Goal: Task Accomplishment & Management: Manage account settings

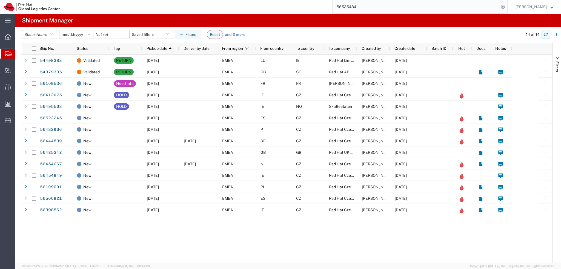
click at [546, 35] on icon "button" at bounding box center [546, 35] width 4 height 4
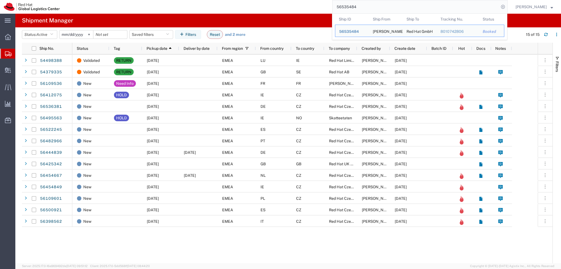
click at [378, 9] on input "56535484" at bounding box center [416, 6] width 167 height 13
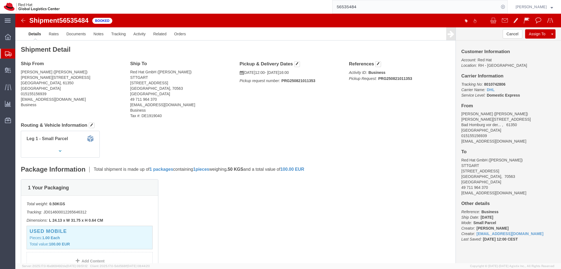
drag, startPoint x: 27, startPoint y: 72, endPoint x: 33, endPoint y: 73, distance: 6.6
click address "Prerna Mohta (Prerna Mohta) Friedberger strasse 23 Bad Homburg vor der Höhe, 61…"
click div "Leg 1 - Small Parcel"
click img
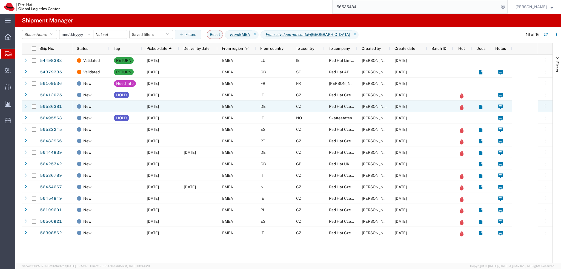
click at [285, 106] on div "DE" at bounding box center [274, 107] width 36 height 12
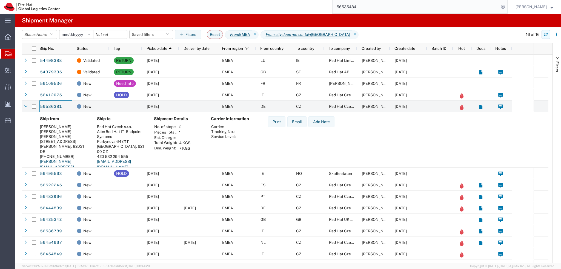
click at [548, 35] on icon "button" at bounding box center [546, 35] width 3 height 1
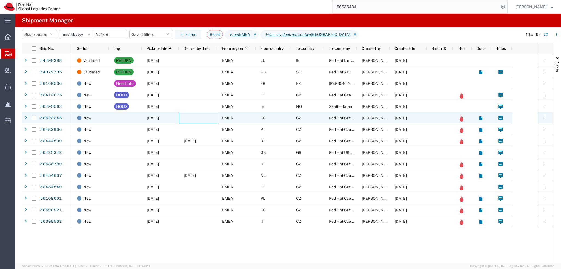
click at [192, 120] on div at bounding box center [198, 118] width 38 height 12
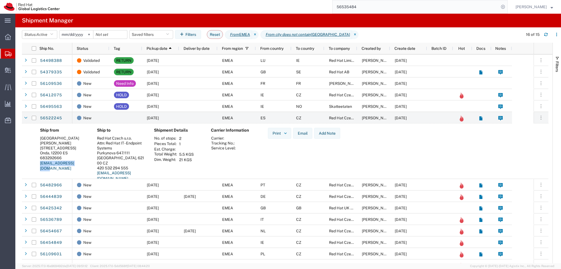
drag, startPoint x: 81, startPoint y: 164, endPoint x: 39, endPoint y: 166, distance: 41.2
click at [39, 166] on div "Ship from Spain Ivan Aragones Muniesa Calle Moncofa, 49 Onda, 12200 ES 68329266…" at bounding box center [64, 156] width 57 height 57
copy link "iaragone@redhat.com"
click at [106, 119] on div "New" at bounding box center [92, 118] width 30 height 12
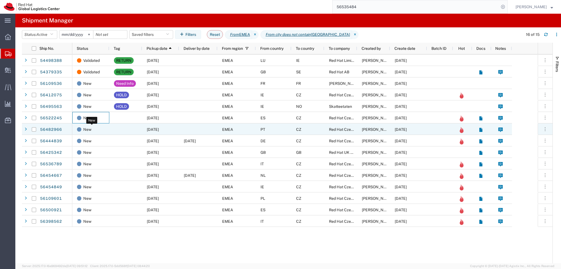
click at [103, 129] on div "New" at bounding box center [92, 130] width 30 height 12
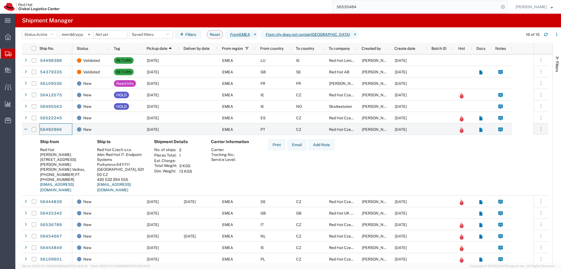
scroll to position [24, 0]
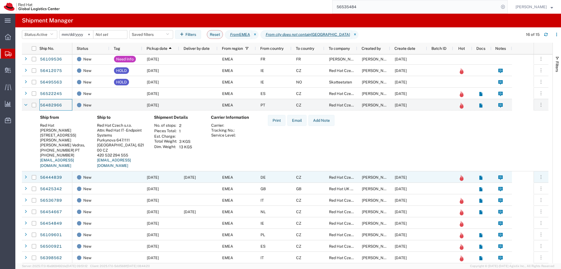
click at [132, 175] on div at bounding box center [125, 178] width 33 height 12
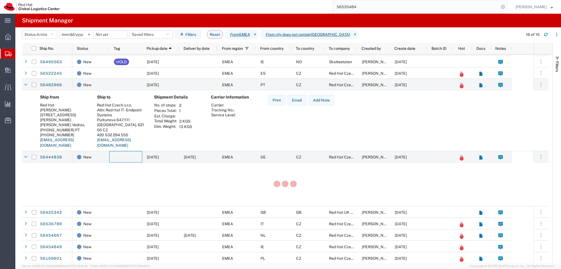
scroll to position [68, 0]
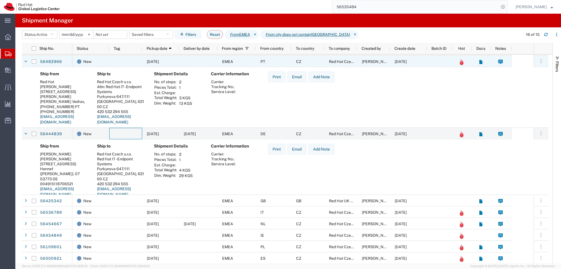
click at [116, 60] on div at bounding box center [125, 62] width 33 height 12
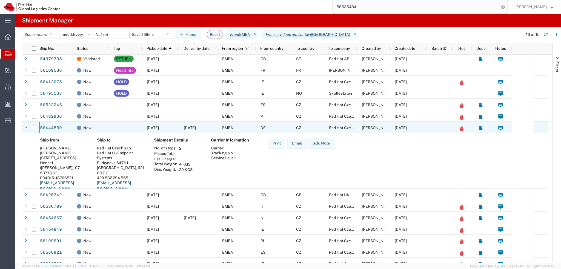
scroll to position [19, 0]
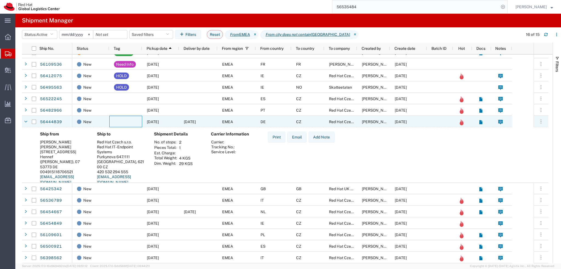
click at [123, 124] on div at bounding box center [125, 122] width 33 height 12
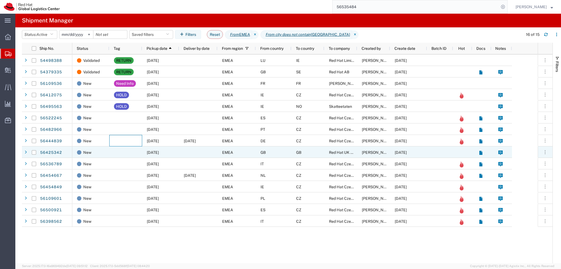
click at [132, 151] on div at bounding box center [125, 153] width 33 height 12
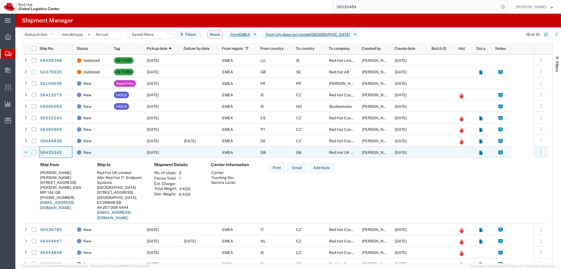
click at [180, 154] on div at bounding box center [198, 153] width 38 height 12
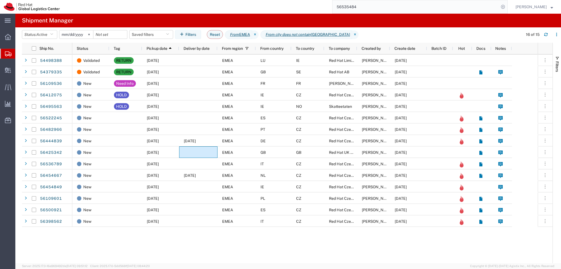
click at [386, 7] on input "56535484" at bounding box center [416, 6] width 167 height 13
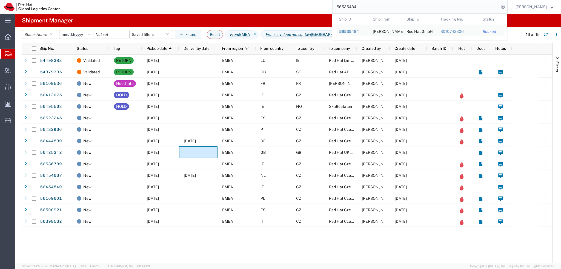
paste input "315703"
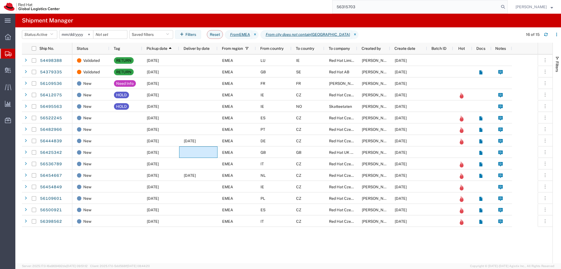
type input "56315703"
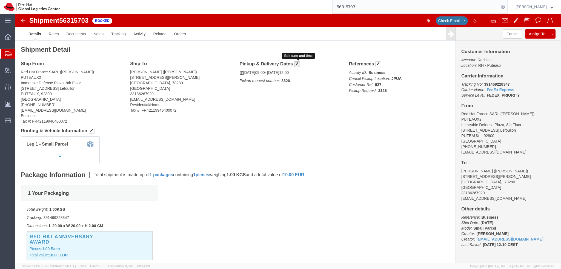
click button "button"
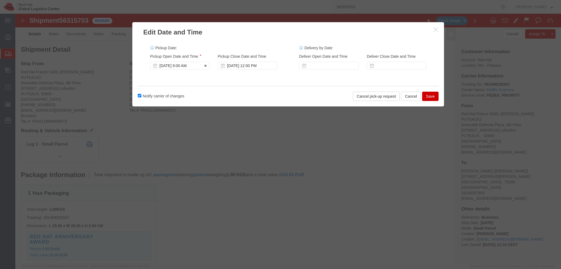
click div "Aug 19 2025 9:00 AM"
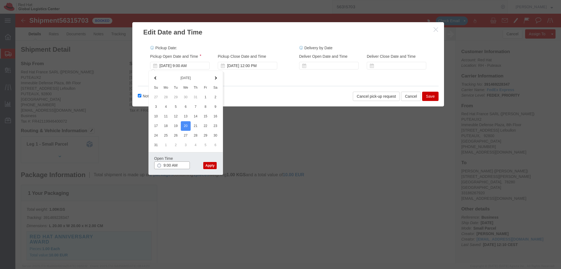
click input "9:00 AM"
type input "12:00 PM"
click button "Apply"
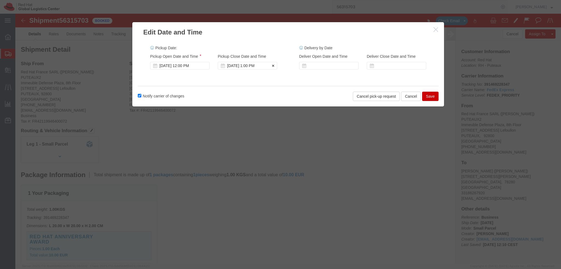
click div "Aug 20 2025 1:00 PM"
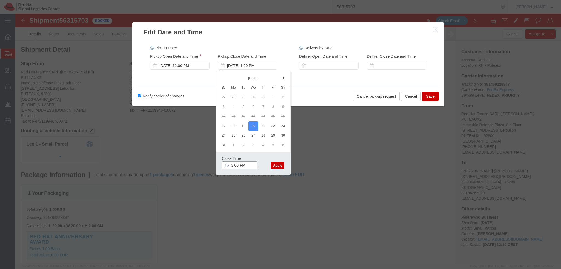
type input "3:00 PM"
click button "Apply"
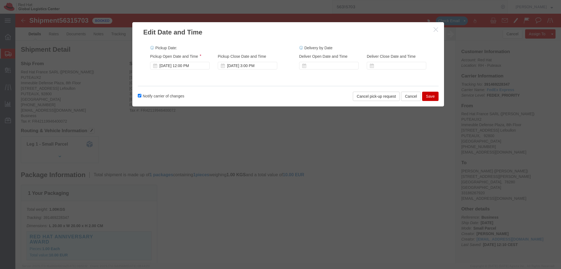
click button "Save"
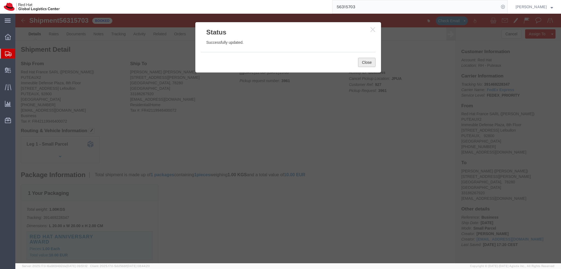
click button "Close"
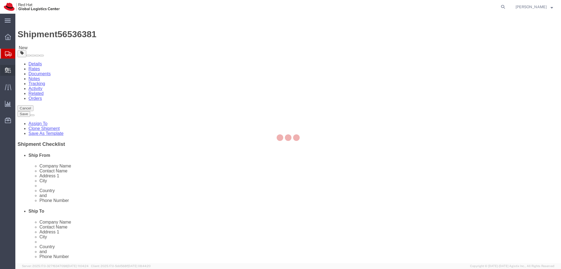
select select
select select "38036"
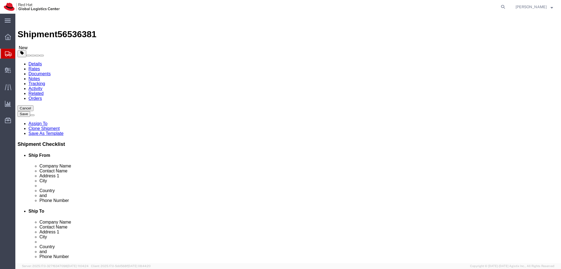
drag, startPoint x: 113, startPoint y: 103, endPoint x: 71, endPoint y: 104, distance: 41.9
click div "Company Name Karin Heinz"
drag, startPoint x: 135, startPoint y: 115, endPoint x: 42, endPoint y: 113, distance: 92.7
click div "Contact Name KARIN Charlotte HEINZ"
paste input "arin Heinz"
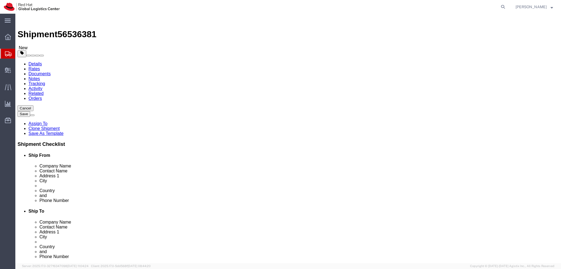
type input "Karin Heinz"
click label "Address 1"
drag, startPoint x: 71, startPoint y: 35, endPoint x: 89, endPoint y: 56, distance: 28.0
click icon
click dd "500.00 EUR"
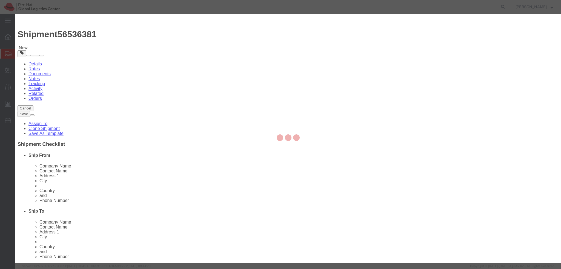
click textarea
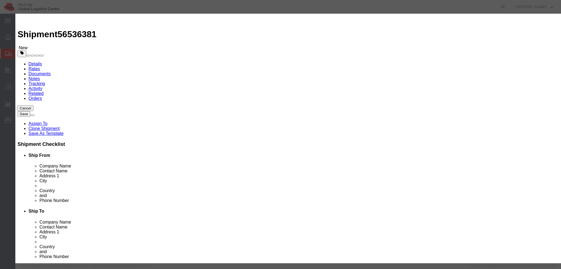
type textarea "Laptop"
click button "Save & Close"
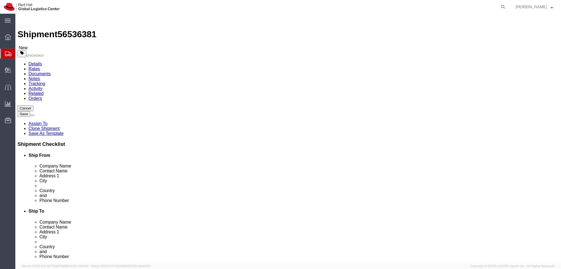
click link "Special Services"
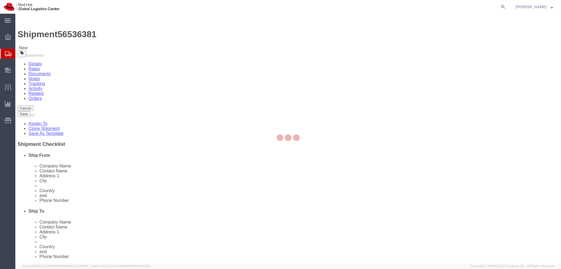
select select "COSTCENTER"
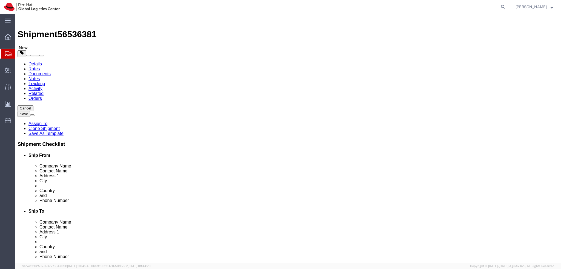
click button "Rate Shipment"
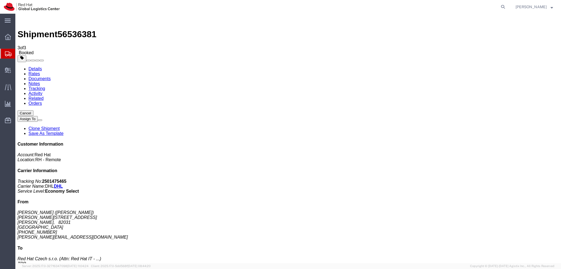
click at [37, 67] on link "Details" at bounding box center [35, 69] width 13 height 5
click button "button"
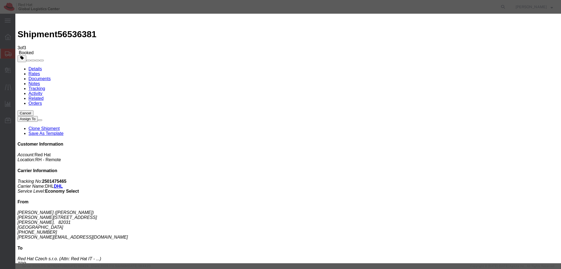
click div "Aug 21 2025 12:00 PM"
type input "9:00 AM"
click button "Apply"
click div "Aug 21 2025 4:00 PM"
type input "12:00 PM"
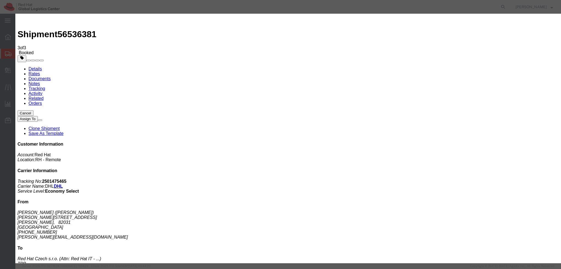
click button "Apply"
click button "Save"
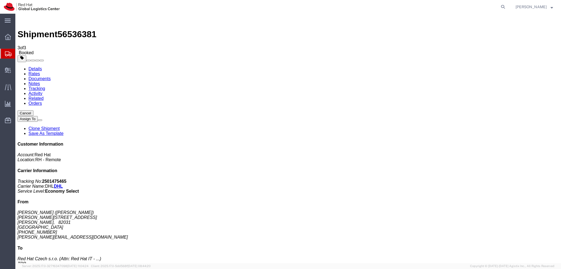
click button "Close"
click address "Karin Heinz (Karin Heinz) Karl-Valentin-Str., 3 Grünwald, 82031 Germany +491749…"
copy div "schubert@redhat.com"
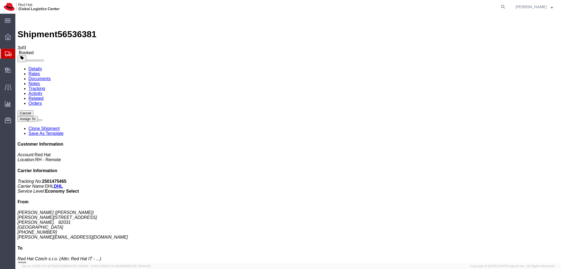
click div "Leg 1 - Small Parcel"
click link "Documents"
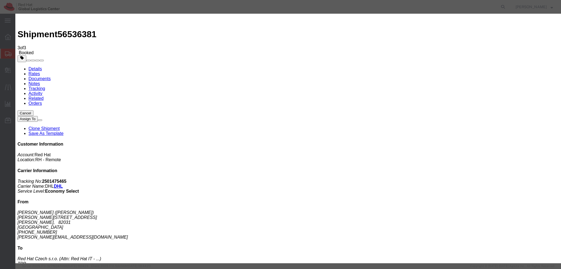
paste input "schubert@redhat.com"
type input "schubert@redhat.com"
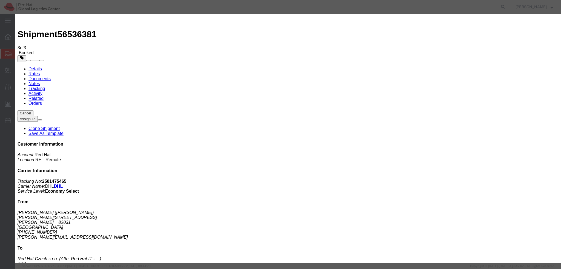
paste textarea "Hi A, please find the label for your shipment to B attached to this email. Plea…"
type textarea "Hi Karin, please find the label for your shipment to Brno attached to this emai…"
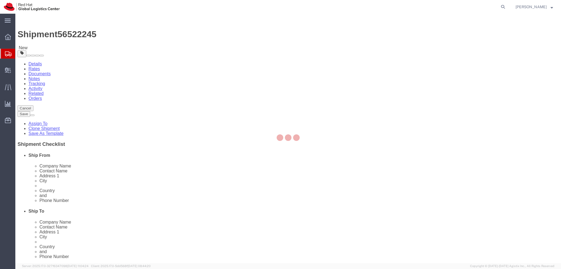
select select
select select "38036"
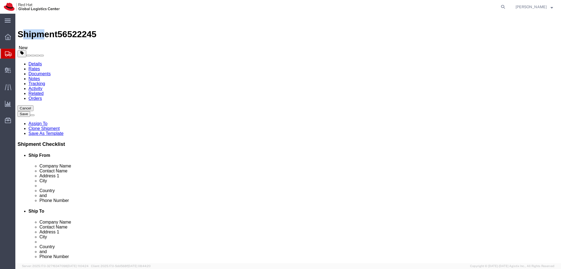
drag, startPoint x: 16, startPoint y: 8, endPoint x: 35, endPoint y: 8, distance: 18.4
click h1 "Shipment 56522245"
drag, startPoint x: 15, startPoint y: 7, endPoint x: 74, endPoint y: 8, distance: 59.5
click h1 "Shipment 56522245"
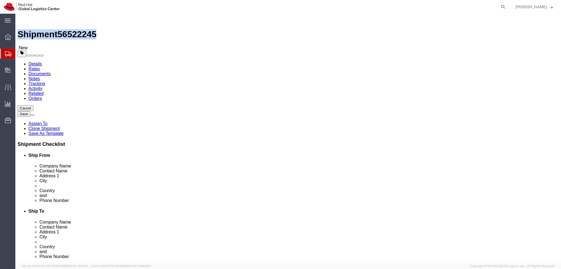
copy h1 "Shipment 56522245"
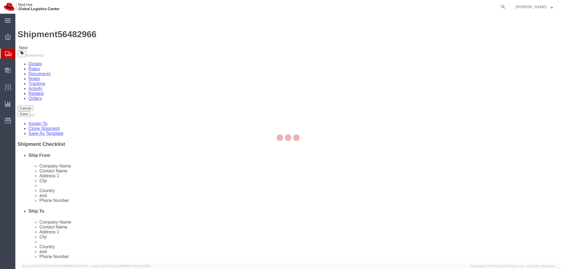
select select
select select "38036"
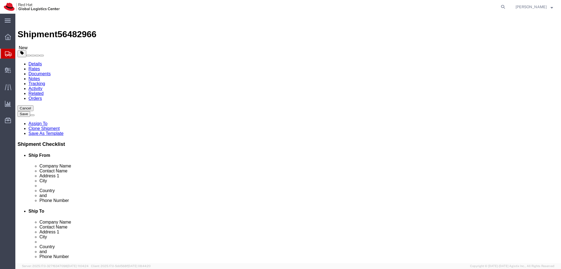
drag, startPoint x: 134, startPoint y: 196, endPoint x: 137, endPoint y: 196, distance: 2.8
click input "rupachec@redhat.com"
drag, startPoint x: 140, startPoint y: 197, endPoint x: 89, endPoint y: 196, distance: 51.3
click input "rupachec@redhat.com"
drag, startPoint x: 74, startPoint y: 7, endPoint x: 12, endPoint y: 10, distance: 62.3
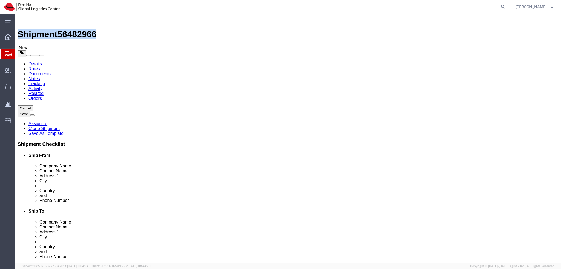
click div "Shipment 56482966 New"
copy h1 "Shipment 56482966"
select select
select select "38036"
click input "[EMAIL_ADDRESS][DOMAIN_NAME]"
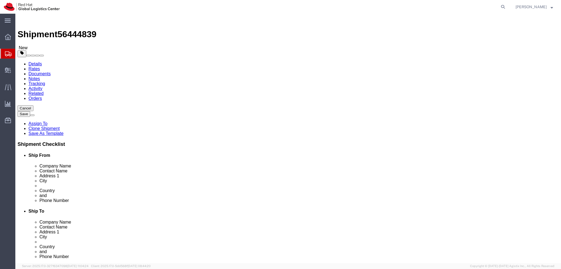
drag, startPoint x: 143, startPoint y: 199, endPoint x: 88, endPoint y: 199, distance: 54.6
click input "jmeng@redhat.com"
drag, startPoint x: 15, startPoint y: 8, endPoint x: 75, endPoint y: 7, distance: 60.0
click div "Shipment 56444839 New"
copy h1 "Shipment 56444839"
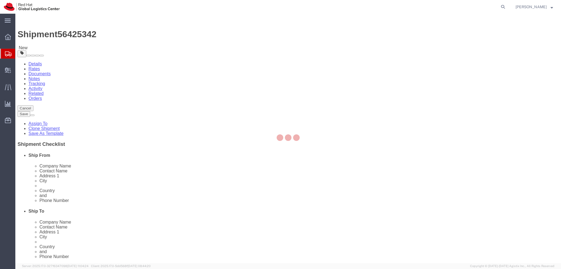
select select
select select "37974"
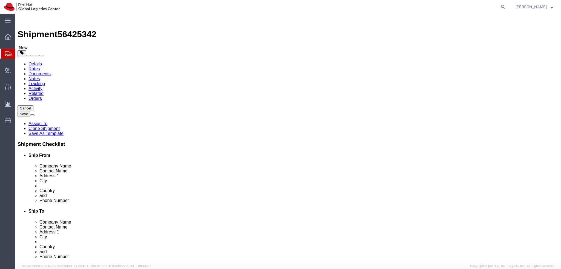
click input "[EMAIL_ADDRESS][DOMAIN_NAME]"
drag, startPoint x: 75, startPoint y: 7, endPoint x: 11, endPoint y: 11, distance: 63.4
click div "Shipment 56425342 New"
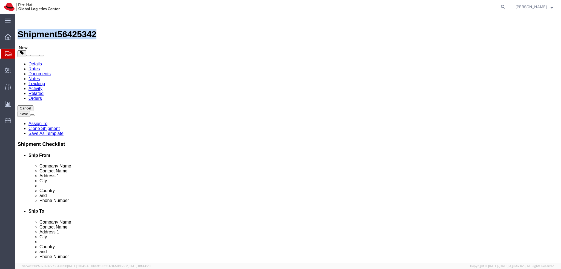
copy h1 "Shipment 56425342"
